Goal: Task Accomplishment & Management: Use online tool/utility

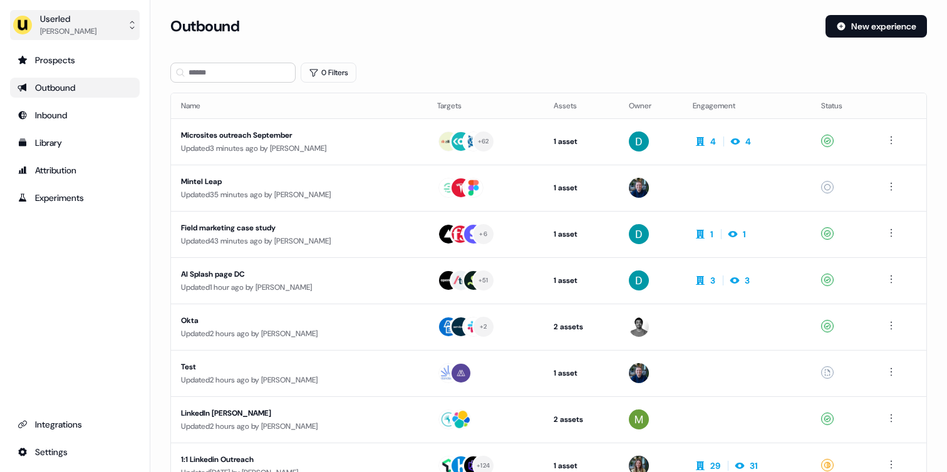
click at [107, 38] on button "Userled [PERSON_NAME]" at bounding box center [75, 25] width 130 height 30
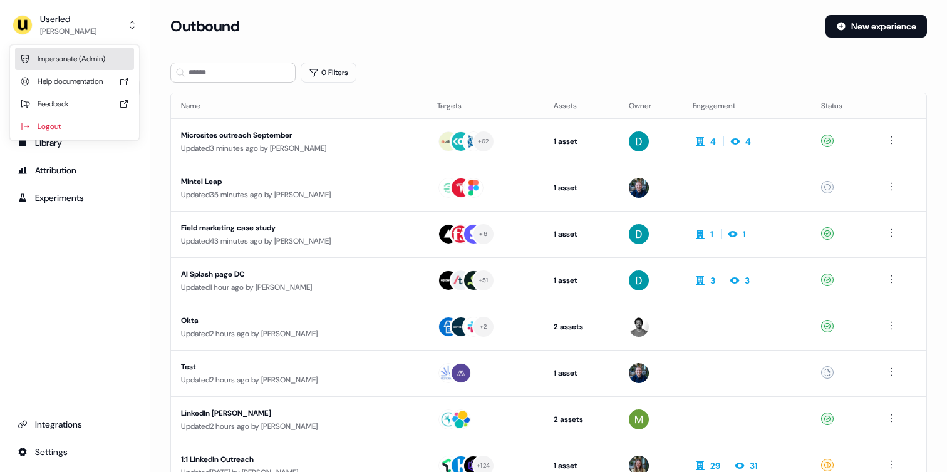
click at [85, 55] on div "Impersonate (Admin)" at bounding box center [74, 59] width 119 height 23
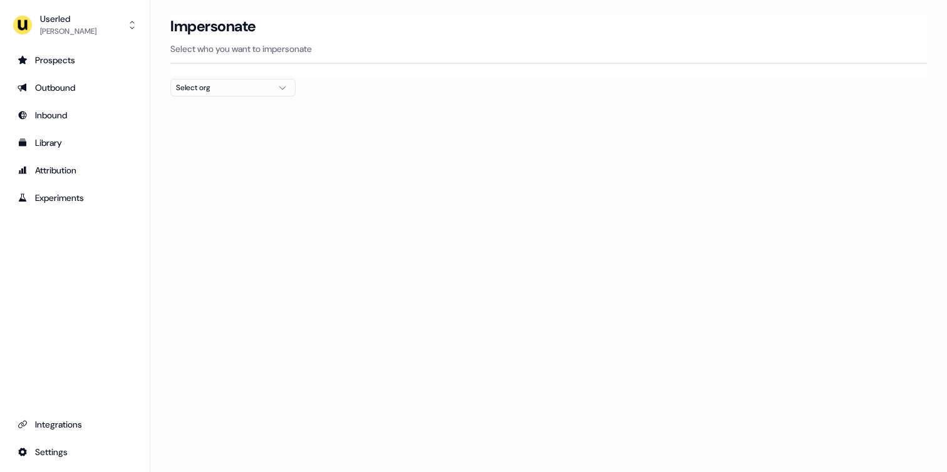
click at [275, 81] on button "Select org" at bounding box center [232, 88] width 125 height 18
type input "*****"
click at [212, 136] on div "Canva" at bounding box center [233, 133] width 124 height 20
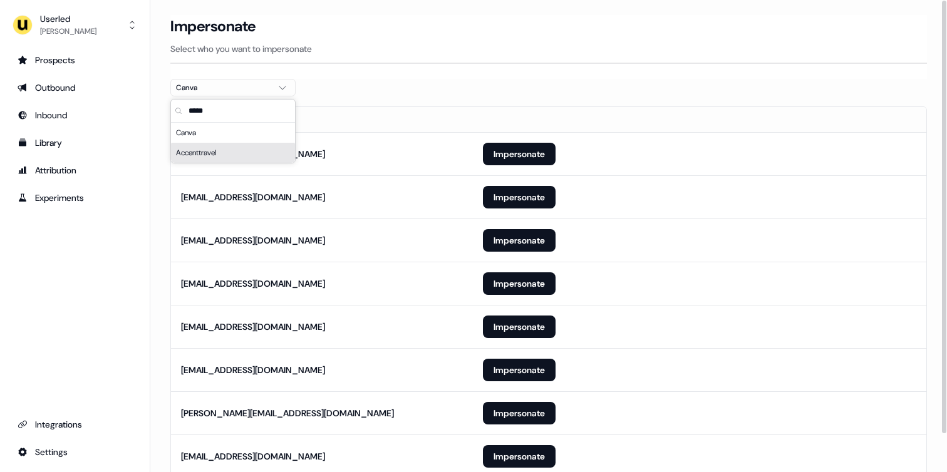
click at [162, 176] on section "Loading... Impersonate Select who you want to impersonate Canva Email [EMAIL_AD…" at bounding box center [548, 264] width 797 height 499
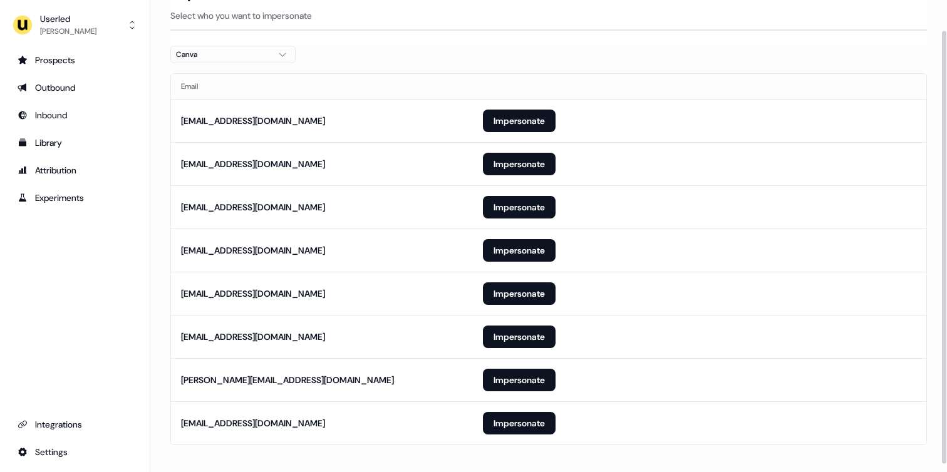
scroll to position [41, 0]
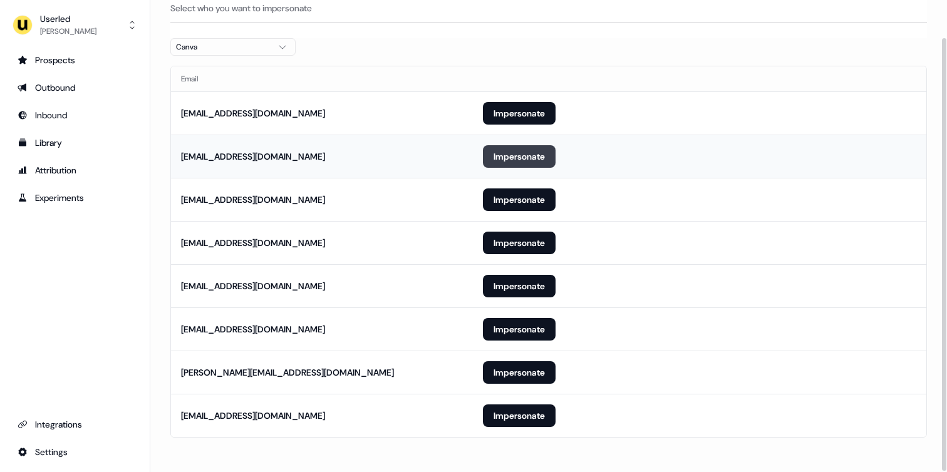
click at [494, 157] on button "Impersonate" at bounding box center [519, 156] width 73 height 23
